Goal: Task Accomplishment & Management: Manage account settings

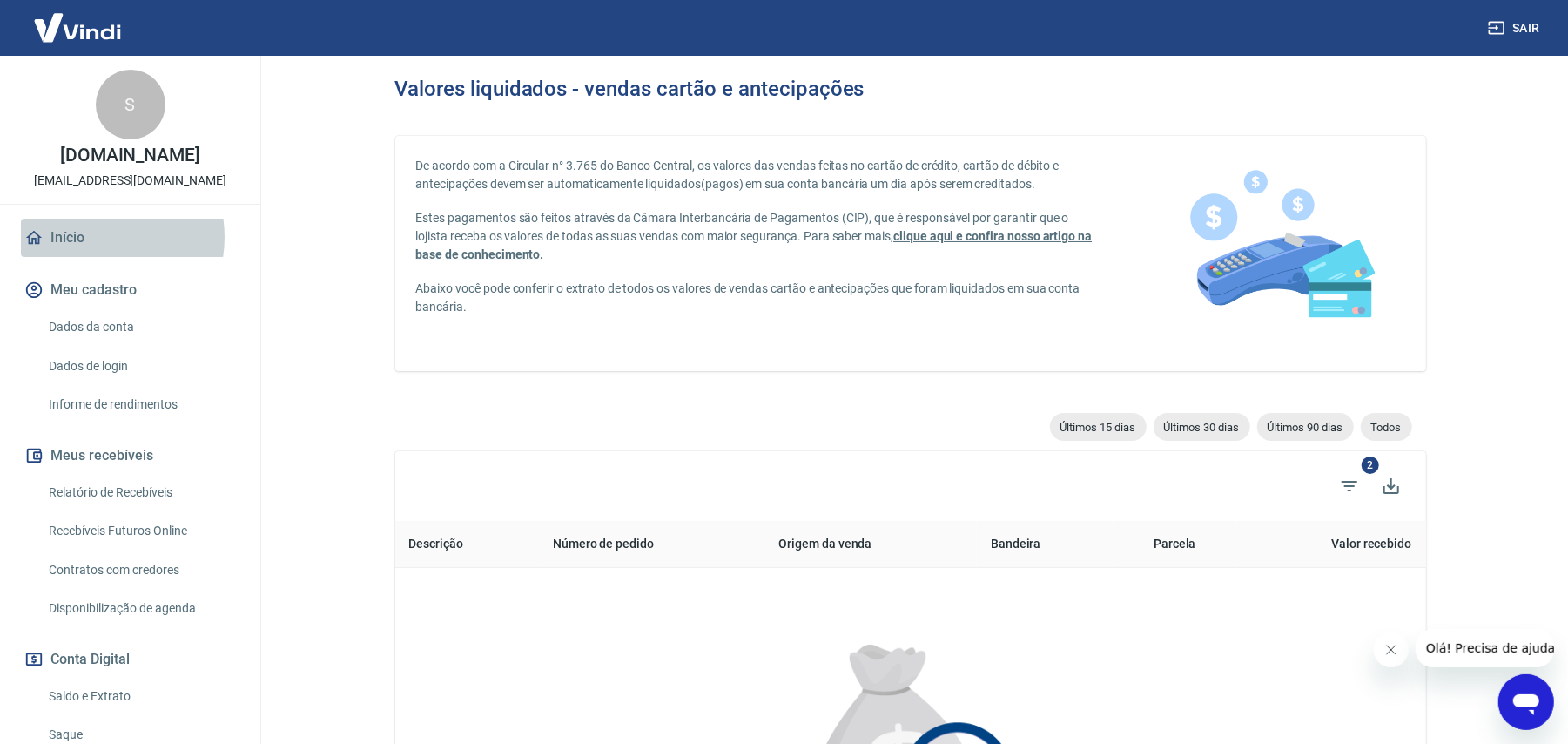
click at [93, 237] on link "Início" at bounding box center [130, 238] width 218 height 39
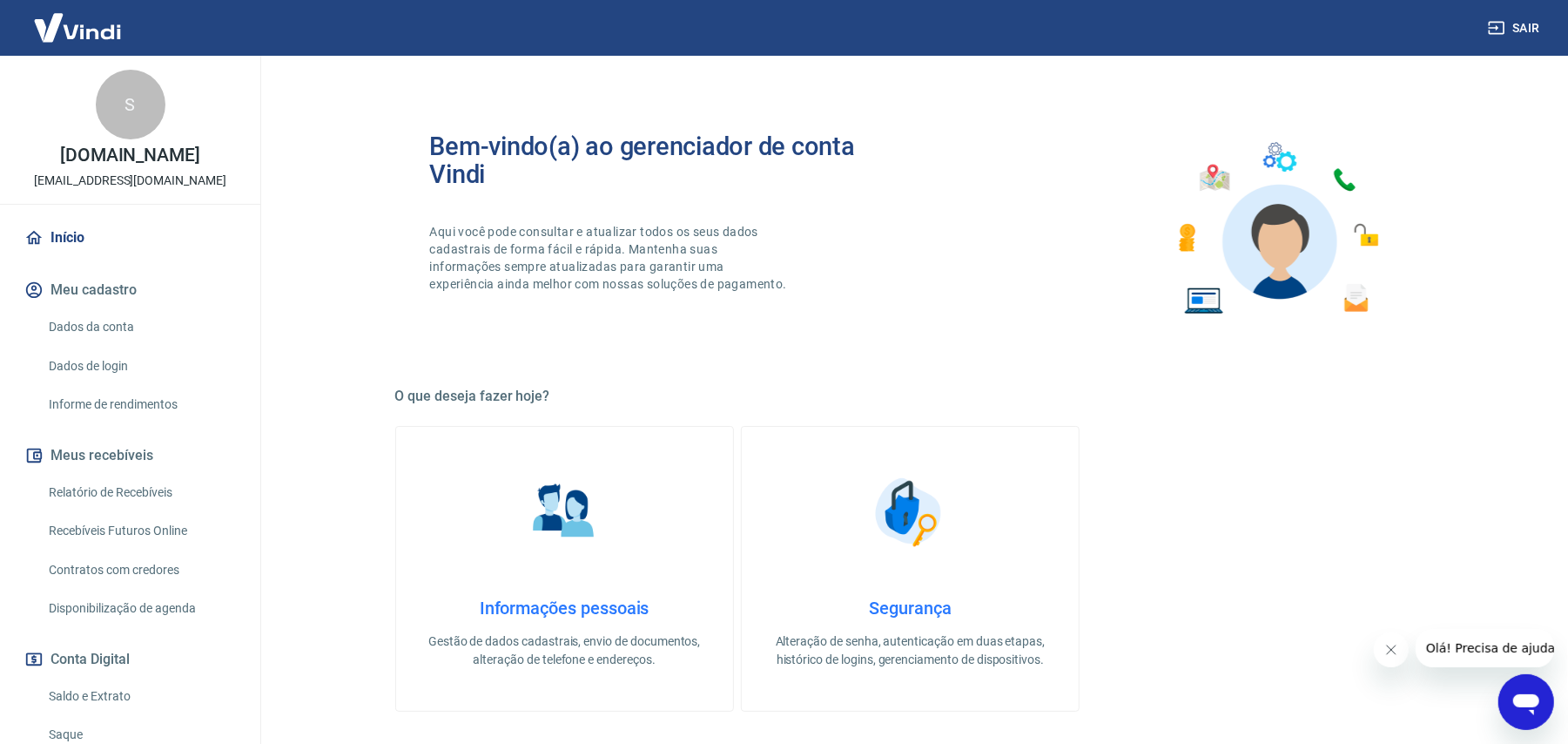
scroll to position [615, 0]
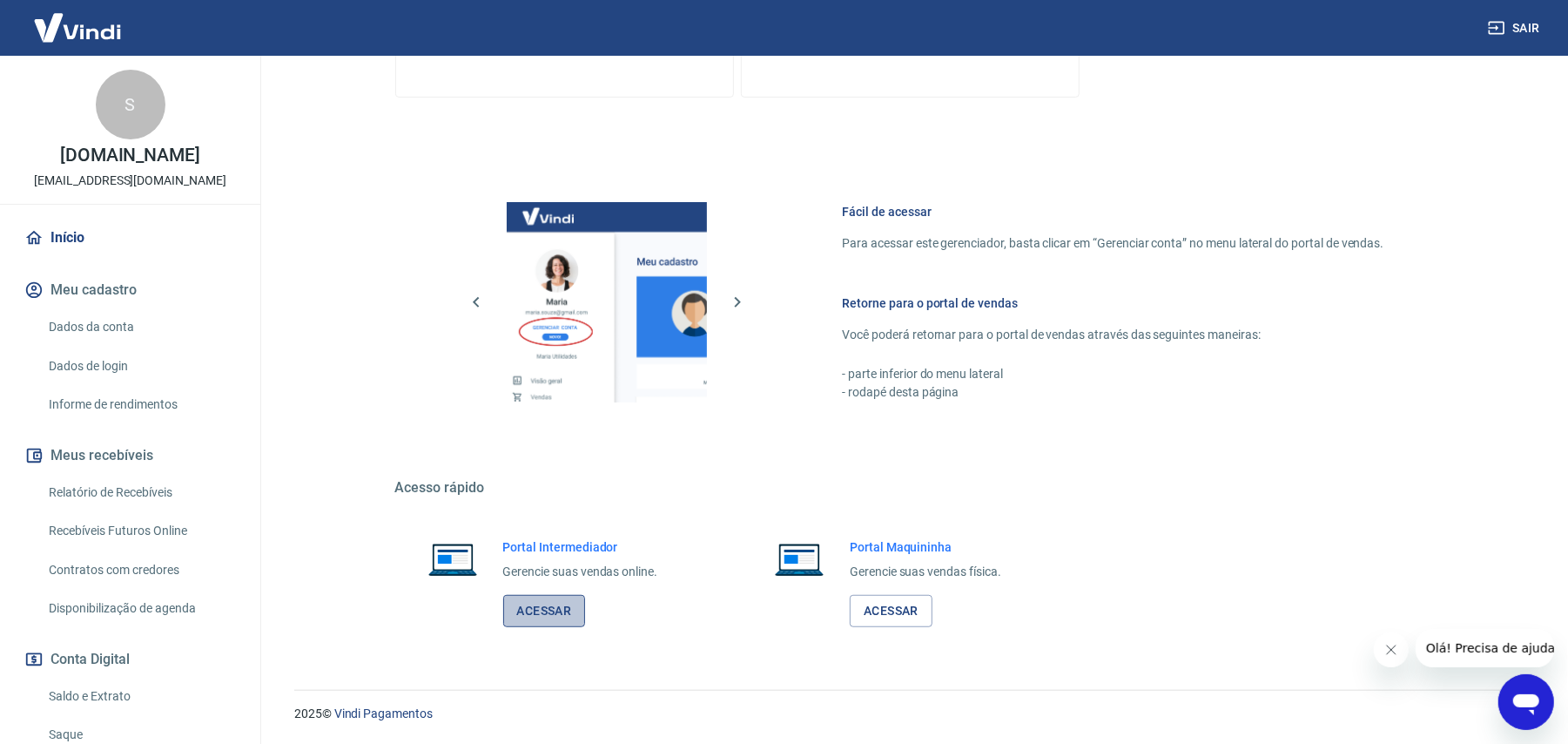
click at [571, 615] on link "Acessar" at bounding box center [545, 611] width 83 height 32
